Goal: Communication & Community: Participate in discussion

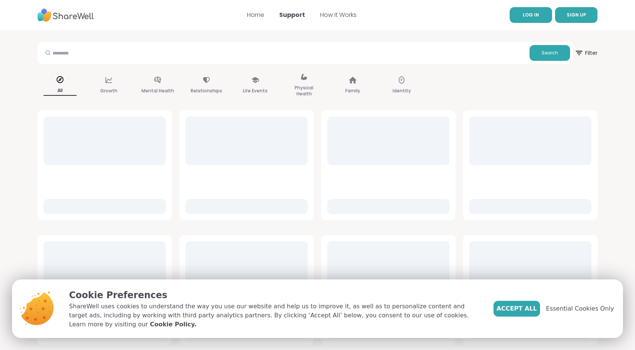
click at [528, 17] on span "LOG IN" at bounding box center [531, 15] width 16 height 6
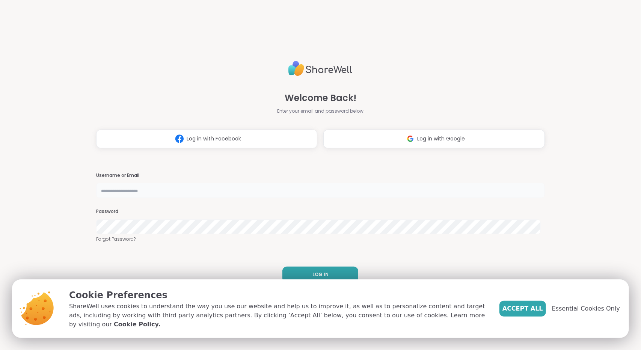
type input "**********"
click at [532, 311] on span "Accept All" at bounding box center [522, 308] width 41 height 9
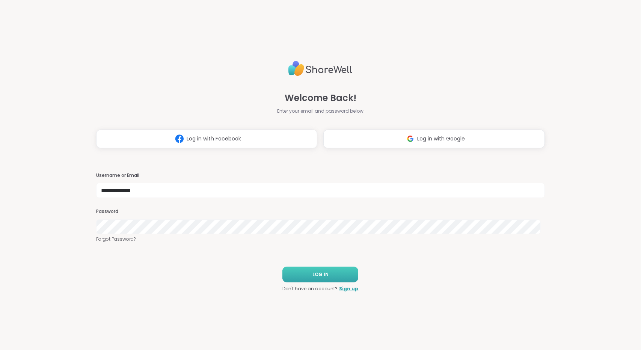
click at [352, 276] on button "LOG IN" at bounding box center [320, 275] width 76 height 16
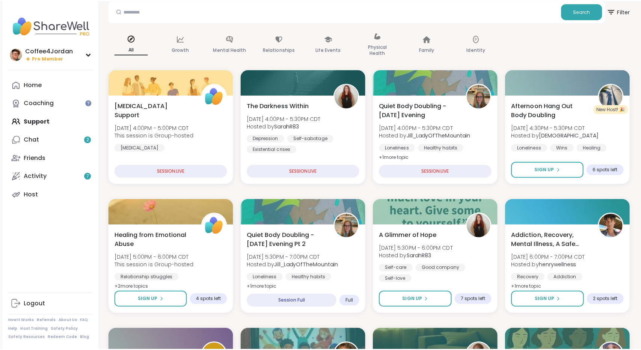
scroll to position [71, 0]
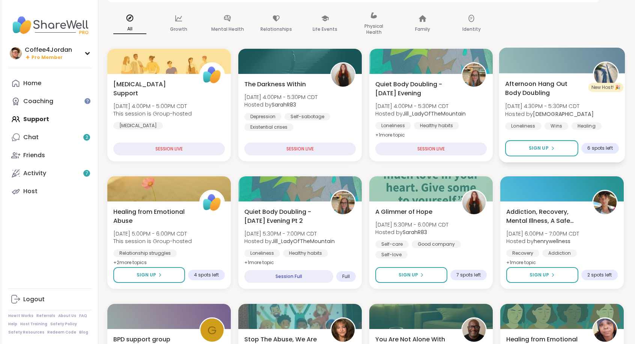
click at [593, 124] on div "Healing" at bounding box center [586, 126] width 30 height 8
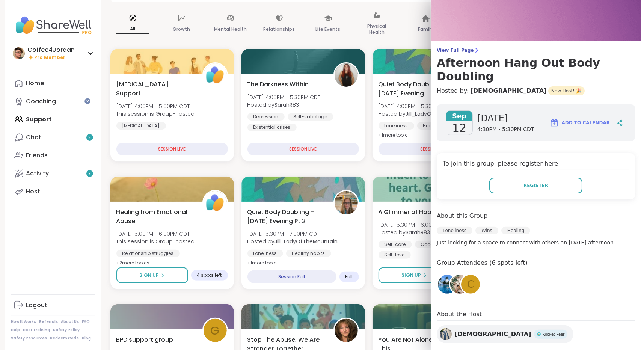
scroll to position [0, 0]
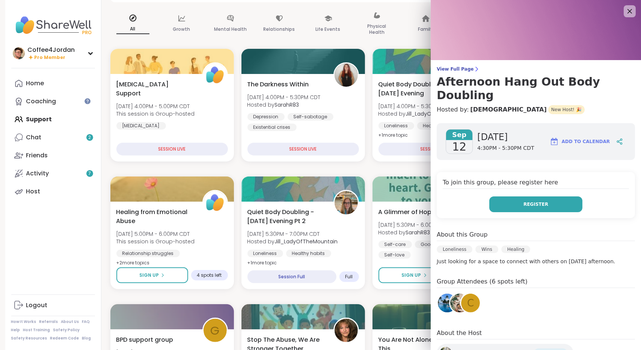
click at [535, 201] on span "Register" at bounding box center [535, 204] width 25 height 7
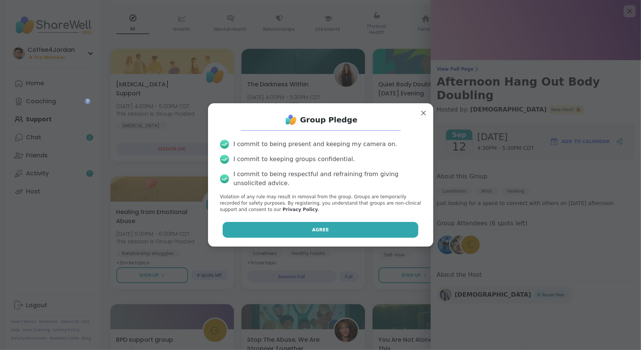
click at [381, 232] on button "Agree" at bounding box center [321, 230] width 196 height 16
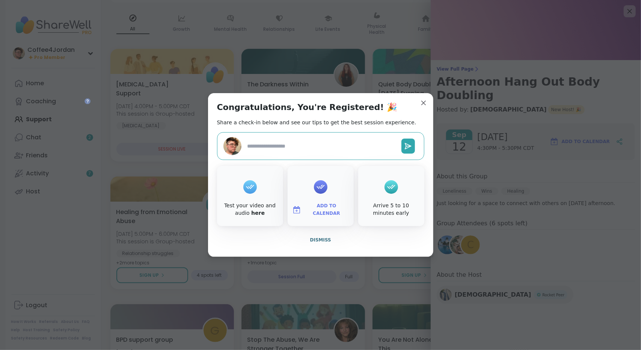
type textarea "*"
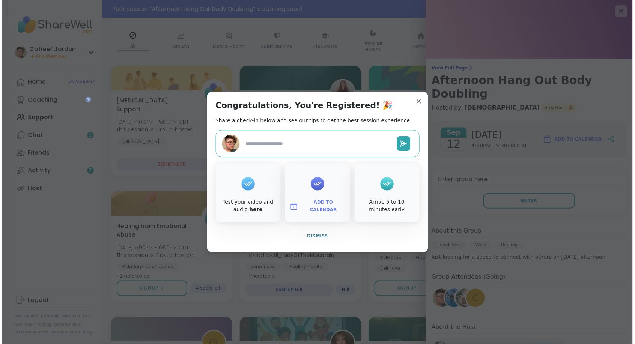
scroll to position [89, 0]
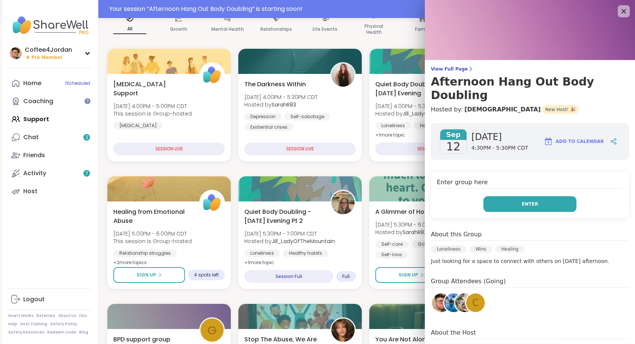
click at [558, 196] on button "Enter" at bounding box center [529, 204] width 93 height 16
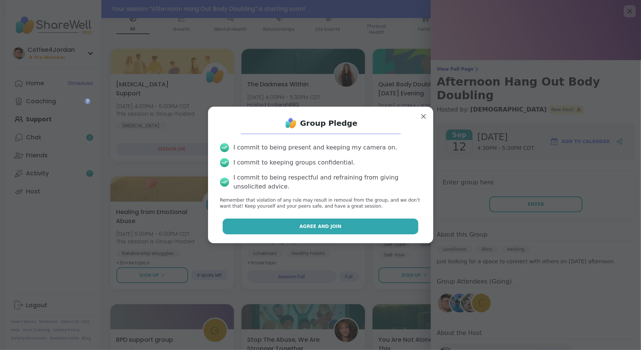
click at [346, 223] on button "Agree and Join" at bounding box center [321, 226] width 196 height 16
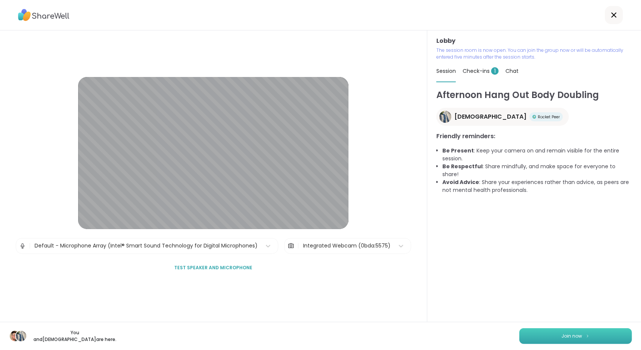
click at [565, 337] on span "Join now" at bounding box center [572, 336] width 21 height 7
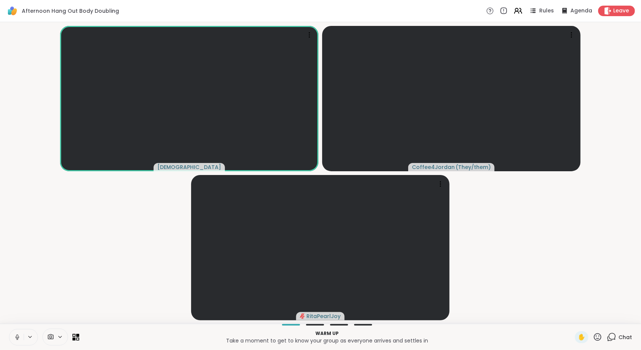
click at [14, 340] on icon at bounding box center [17, 337] width 7 height 7
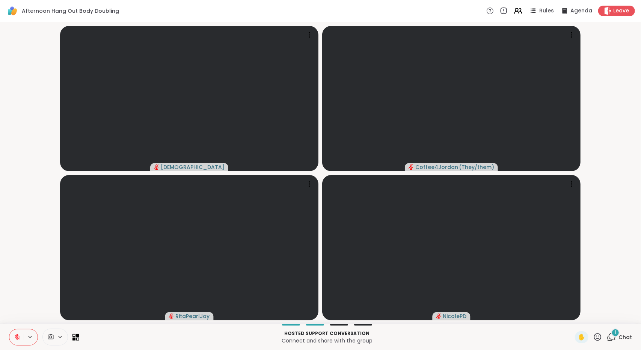
click at [607, 340] on icon at bounding box center [609, 338] width 5 height 5
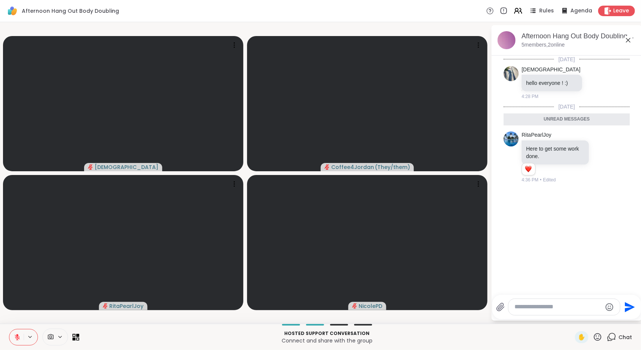
click at [629, 39] on icon at bounding box center [628, 40] width 5 height 5
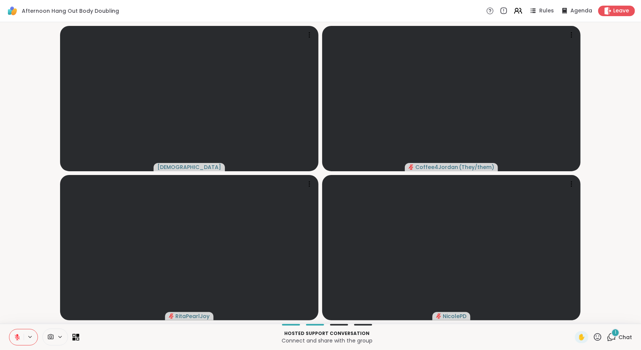
click at [16, 336] on icon at bounding box center [17, 337] width 7 height 7
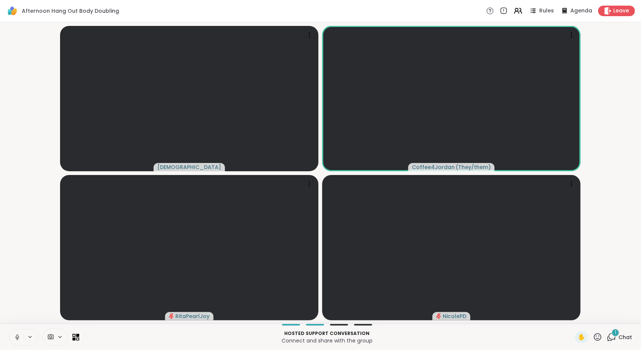
click at [14, 337] on icon at bounding box center [17, 337] width 7 height 7
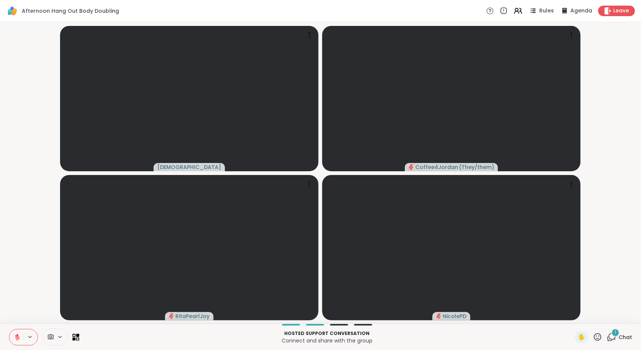
click at [608, 337] on icon at bounding box center [611, 336] width 7 height 7
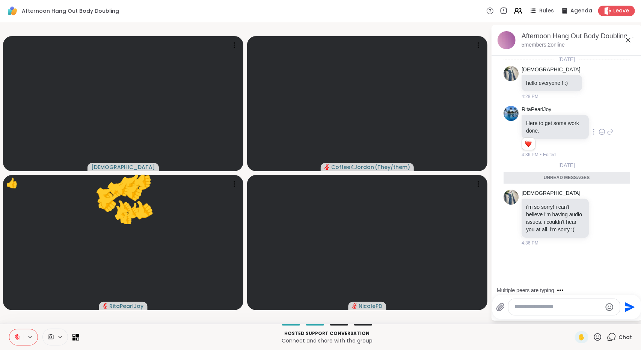
scroll to position [2, 0]
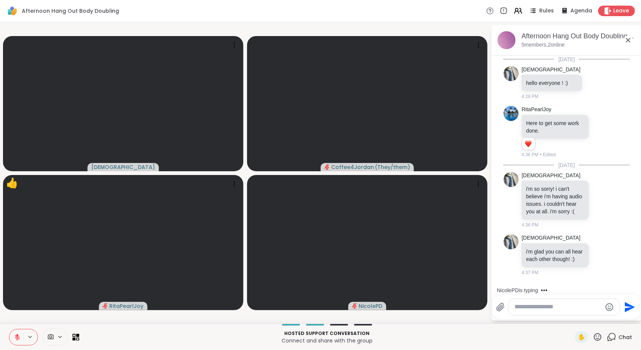
click at [628, 41] on icon at bounding box center [627, 40] width 9 height 9
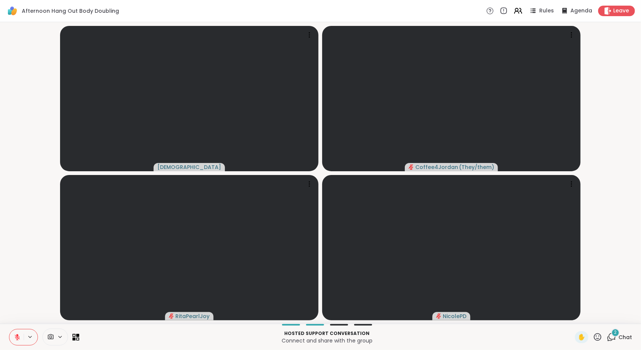
click at [614, 334] on span "2" at bounding box center [615, 332] width 3 height 6
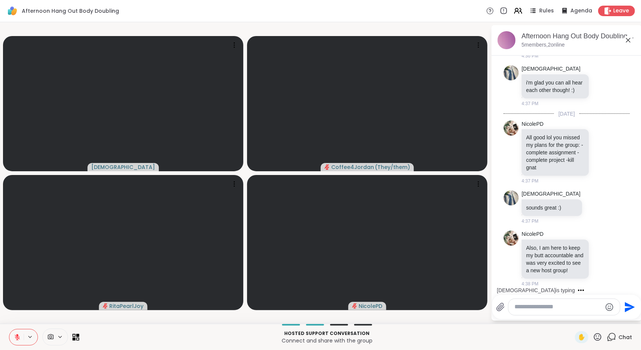
scroll to position [236, 0]
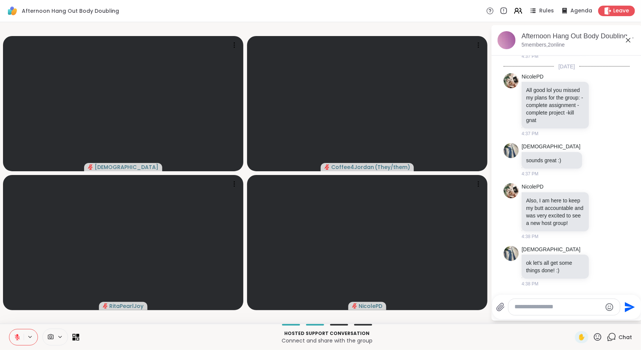
click at [629, 39] on icon at bounding box center [627, 40] width 9 height 9
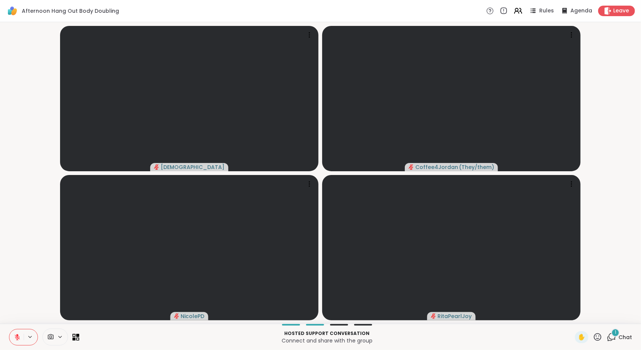
click at [608, 337] on icon at bounding box center [611, 336] width 9 height 9
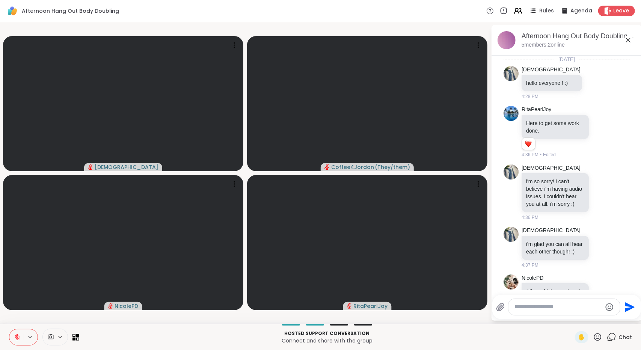
scroll to position [294, 0]
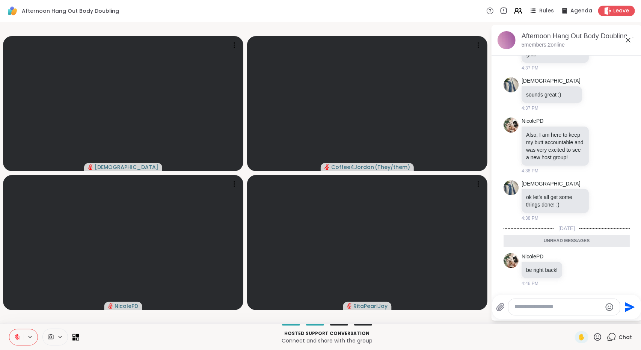
click at [627, 41] on icon at bounding box center [628, 40] width 5 height 5
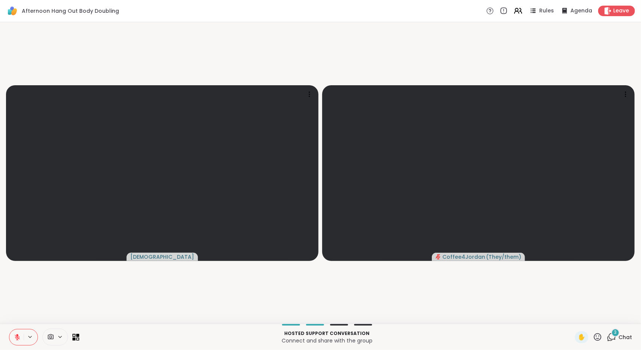
click at [611, 337] on div "3 Chat" at bounding box center [619, 337] width 25 height 12
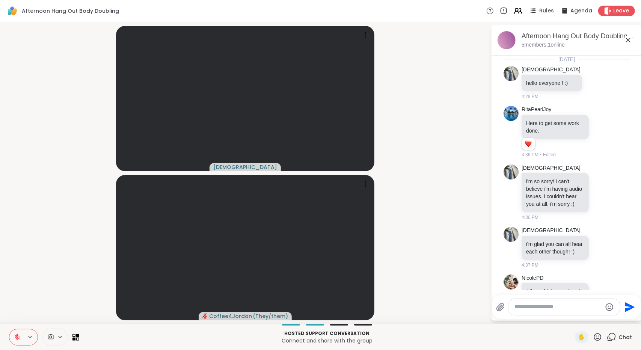
scroll to position [498, 0]
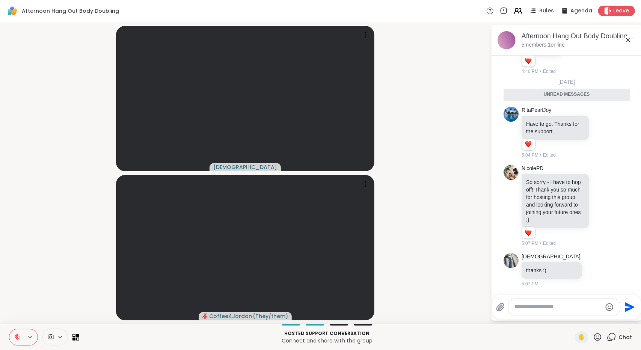
click at [628, 41] on icon at bounding box center [628, 40] width 5 height 5
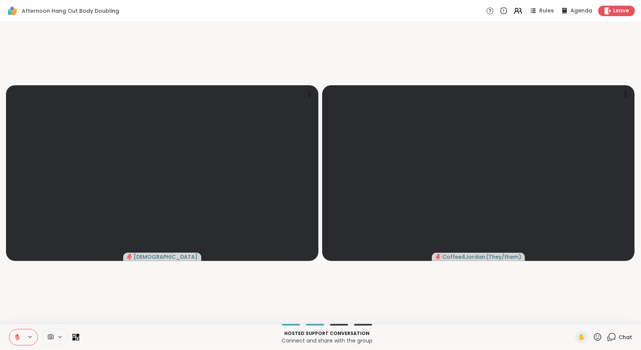
click at [608, 341] on icon at bounding box center [611, 336] width 9 height 9
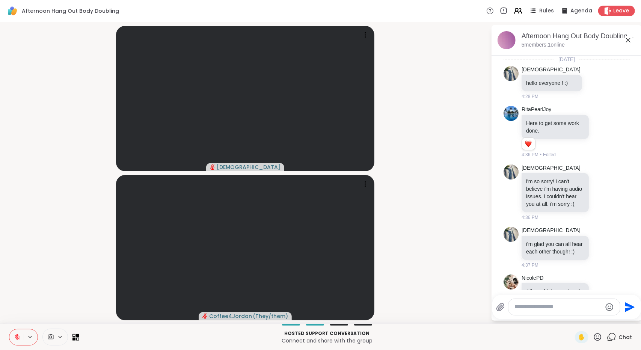
scroll to position [472, 0]
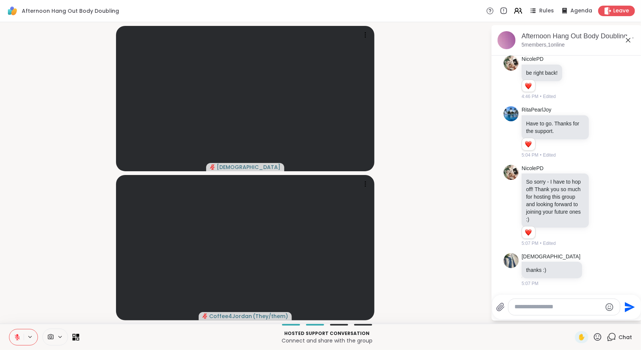
click at [578, 307] on textarea "Type your message" at bounding box center [557, 307] width 87 height 8
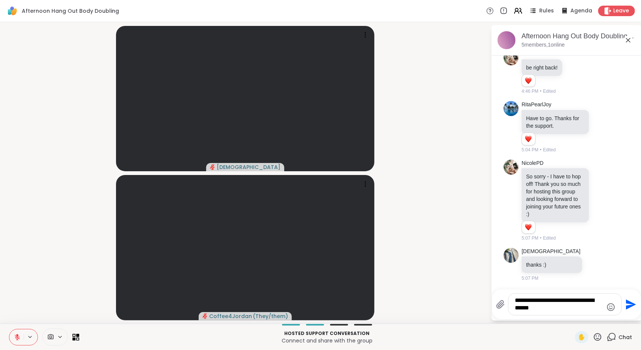
type textarea "**********"
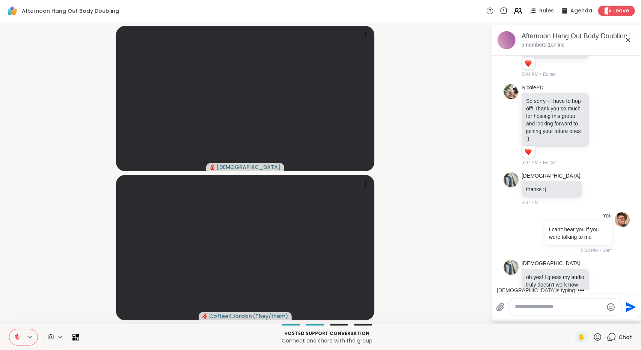
scroll to position [634, 0]
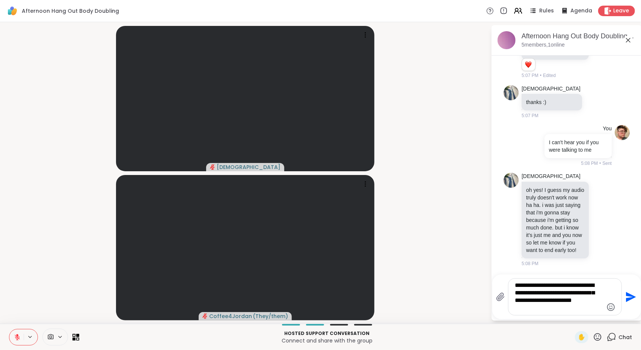
type textarea "**********"
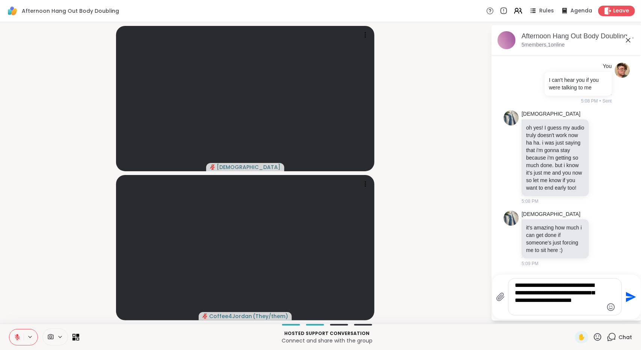
click at [631, 295] on icon "Send" at bounding box center [630, 297] width 12 height 12
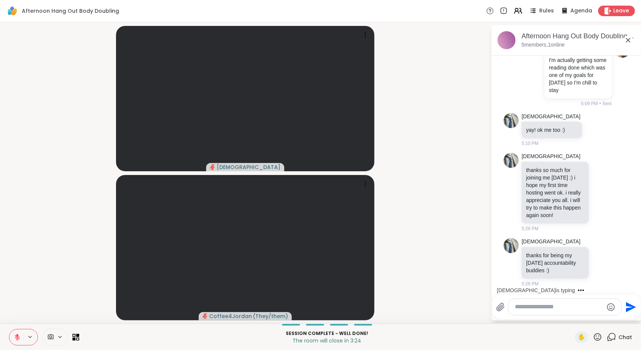
scroll to position [961, 0]
click at [556, 310] on textarea "Type your message" at bounding box center [559, 307] width 88 height 8
type textarea "**********"
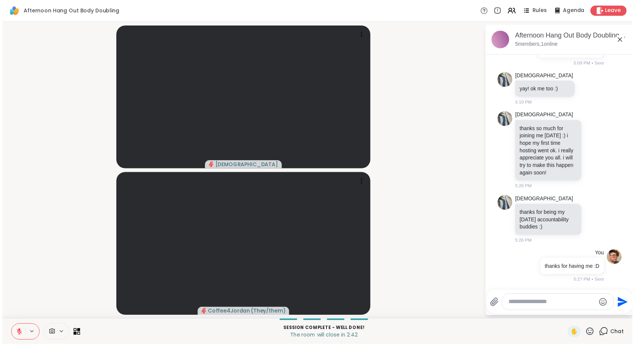
scroll to position [1019, 0]
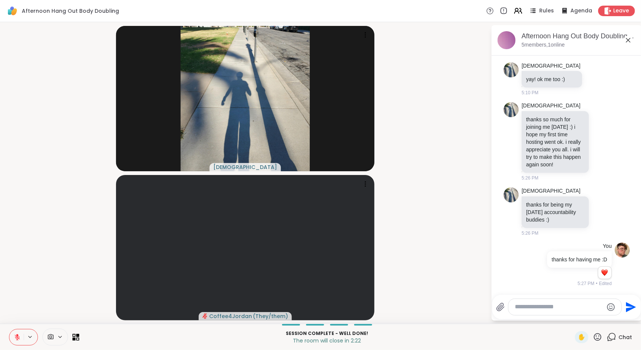
click at [627, 40] on icon at bounding box center [628, 40] width 5 height 5
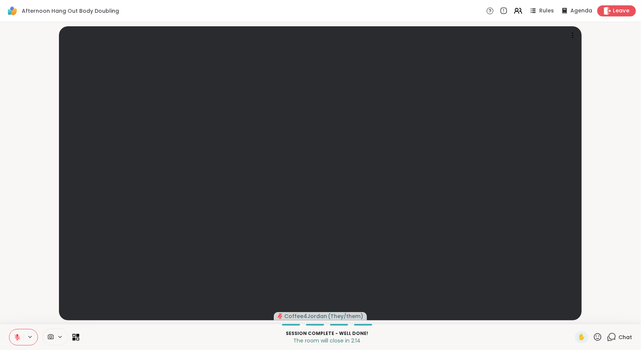
click at [613, 9] on span "Leave" at bounding box center [621, 11] width 17 height 8
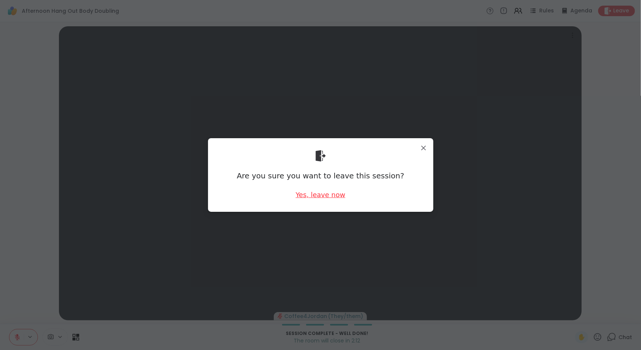
click at [322, 195] on div "Yes, leave now" at bounding box center [320, 194] width 50 height 9
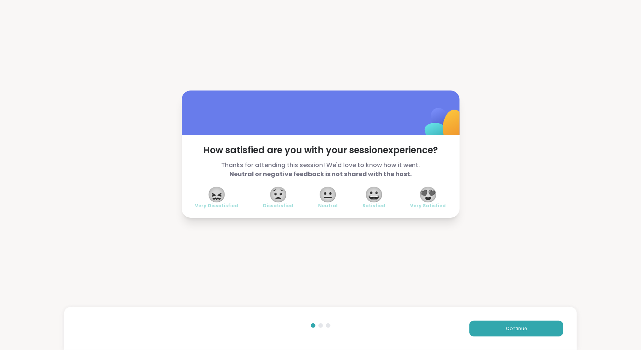
click at [373, 194] on span "😀" at bounding box center [373, 195] width 19 height 14
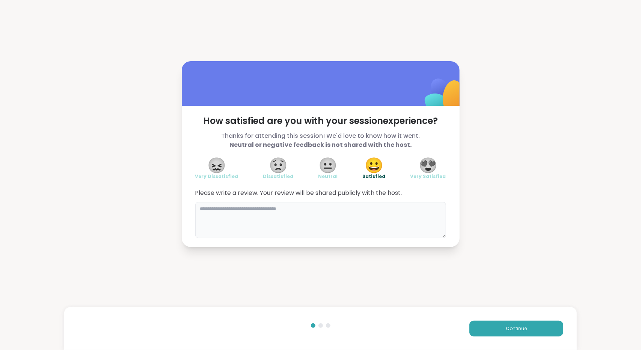
click at [361, 217] on textarea at bounding box center [320, 220] width 251 height 36
click at [505, 333] on button "Continue" at bounding box center [516, 329] width 94 height 16
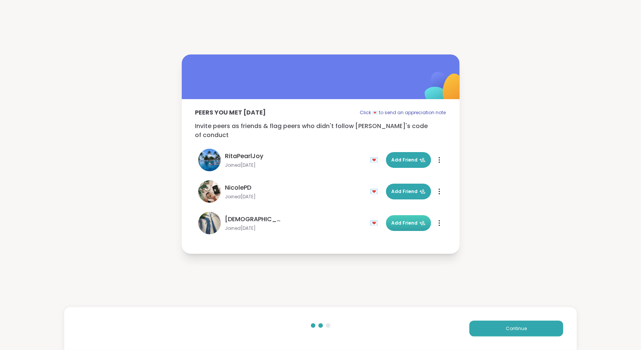
click at [412, 220] on span "Add Friend" at bounding box center [409, 223] width 34 height 7
click at [521, 331] on button "Continue" at bounding box center [516, 329] width 94 height 16
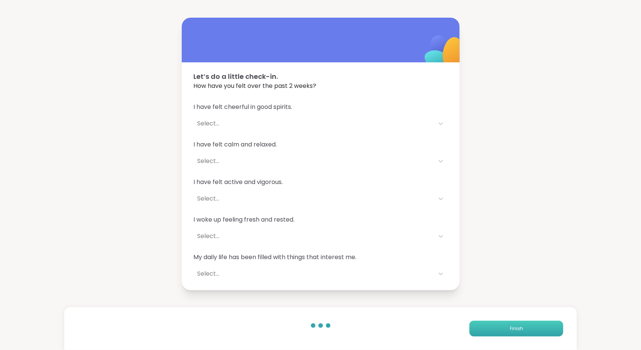
click at [501, 327] on button "Finish" at bounding box center [516, 329] width 94 height 16
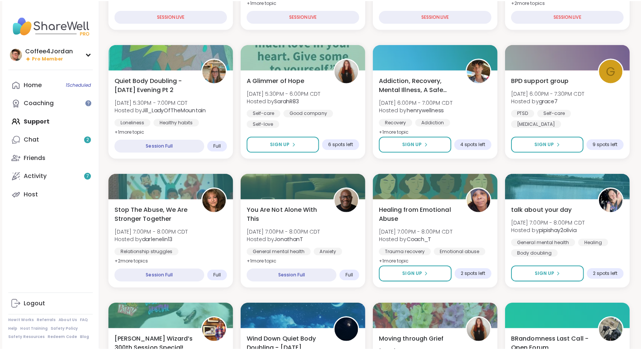
scroll to position [208, 0]
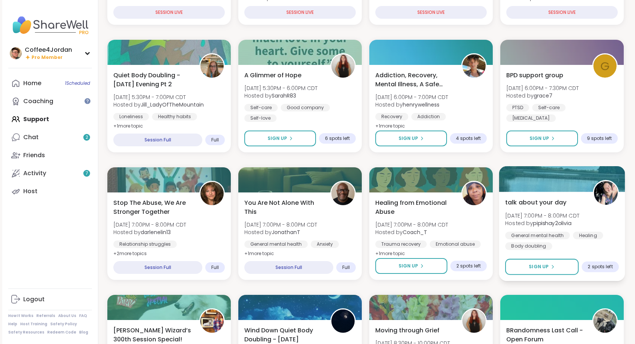
click at [575, 190] on div at bounding box center [562, 179] width 126 height 26
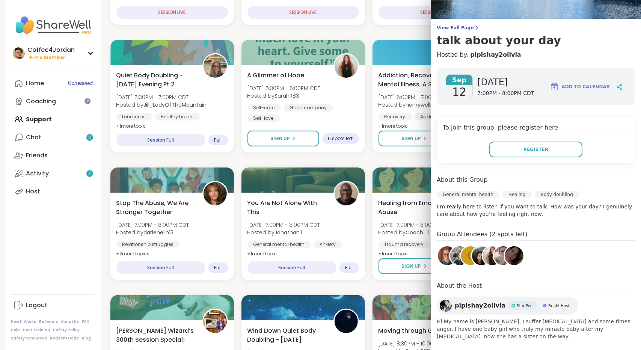
scroll to position [0, 0]
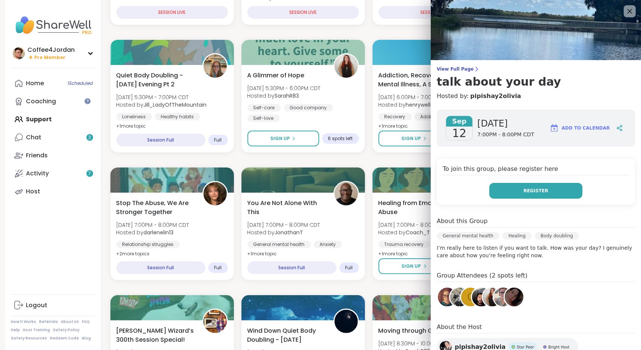
click at [551, 187] on button "Register" at bounding box center [535, 191] width 93 height 16
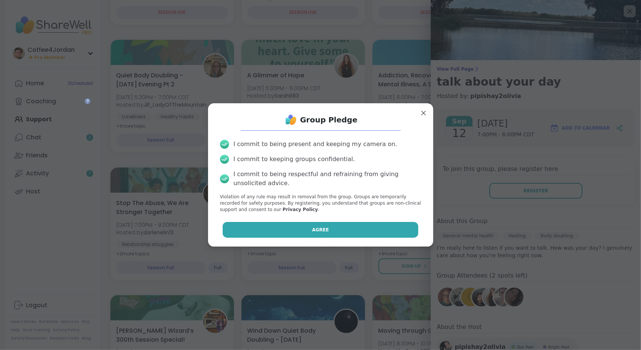
click at [302, 226] on button "Agree" at bounding box center [321, 230] width 196 height 16
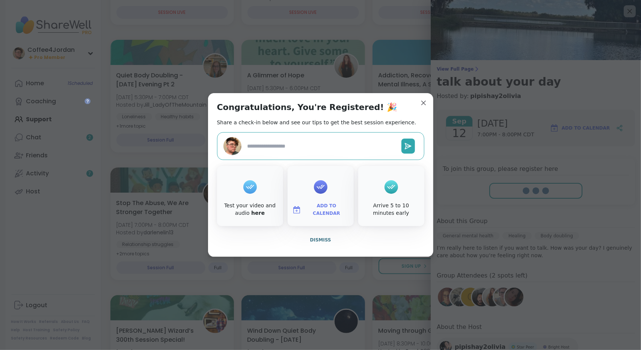
type textarea "*"
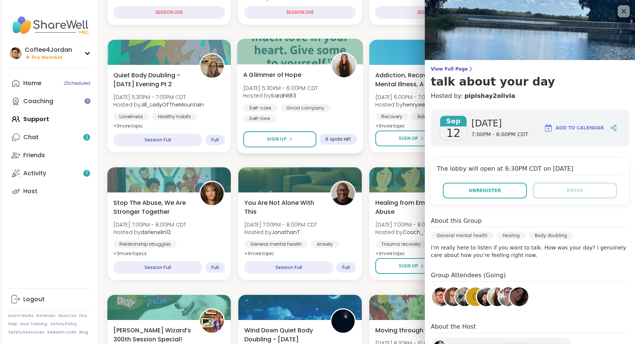
click at [352, 100] on div "A Glimmer of Hope Fri, Sep 12 | 5:30PM - 6:00PM CDT Hosted by SarahR83 Self-car…" at bounding box center [300, 96] width 114 height 52
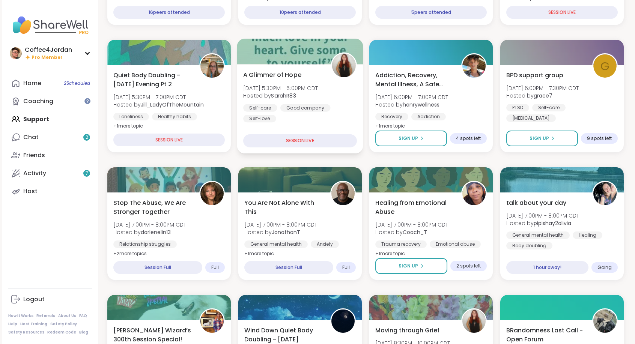
click at [345, 112] on div "Self-care Good company Self-love" at bounding box center [300, 113] width 114 height 18
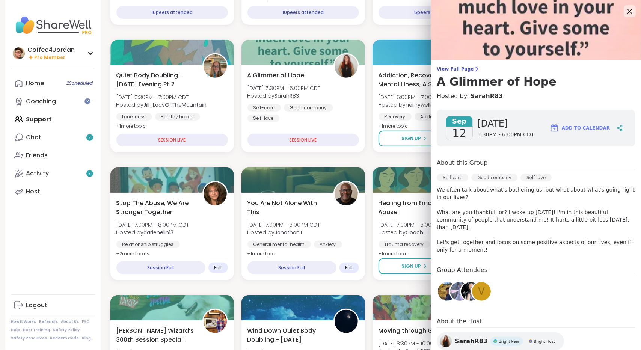
scroll to position [51, 0]
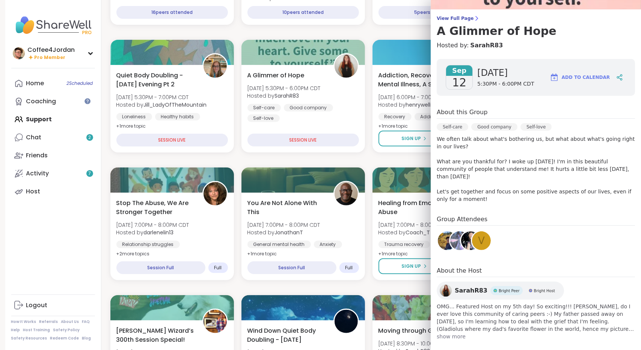
click at [456, 286] on span "SarahR83" at bounding box center [471, 290] width 33 height 9
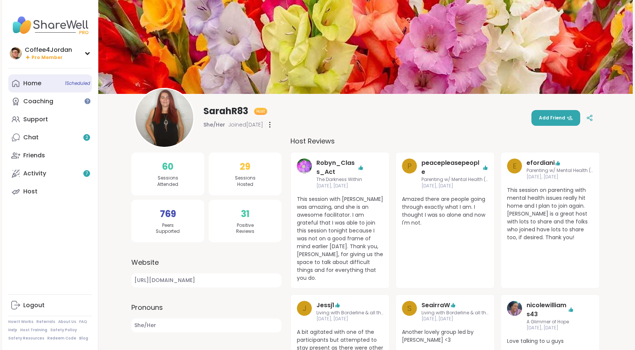
click at [51, 86] on link "Home 1 Scheduled" at bounding box center [50, 83] width 84 height 18
